Goal: Check status

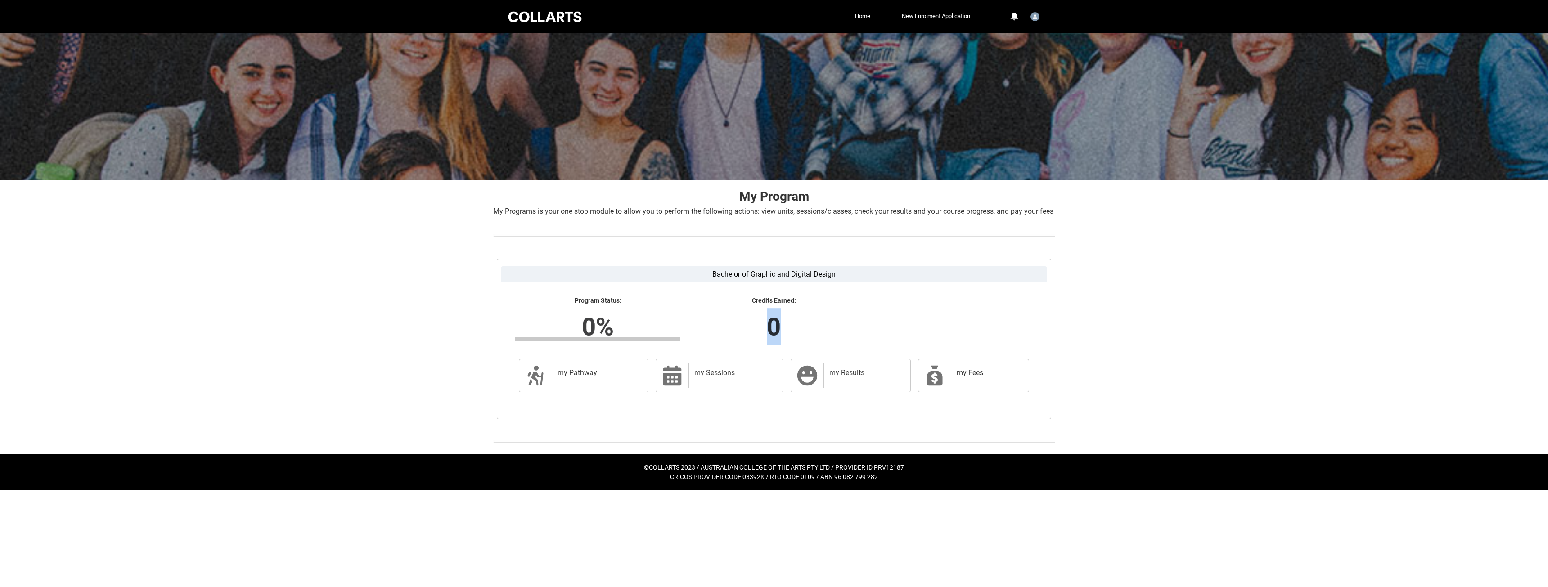
drag, startPoint x: 778, startPoint y: 333, endPoint x: 757, endPoint y: 329, distance: 21.1
click at [757, 329] on lightning-formatted-number "0" at bounding box center [774, 326] width 281 height 37
click at [647, 327] on lightning-formatted-number "0" at bounding box center [774, 326] width 281 height 37
click at [586, 333] on lightning-formatted-number "0%" at bounding box center [597, 326] width 281 height 37
